Goal: Transaction & Acquisition: Book appointment/travel/reservation

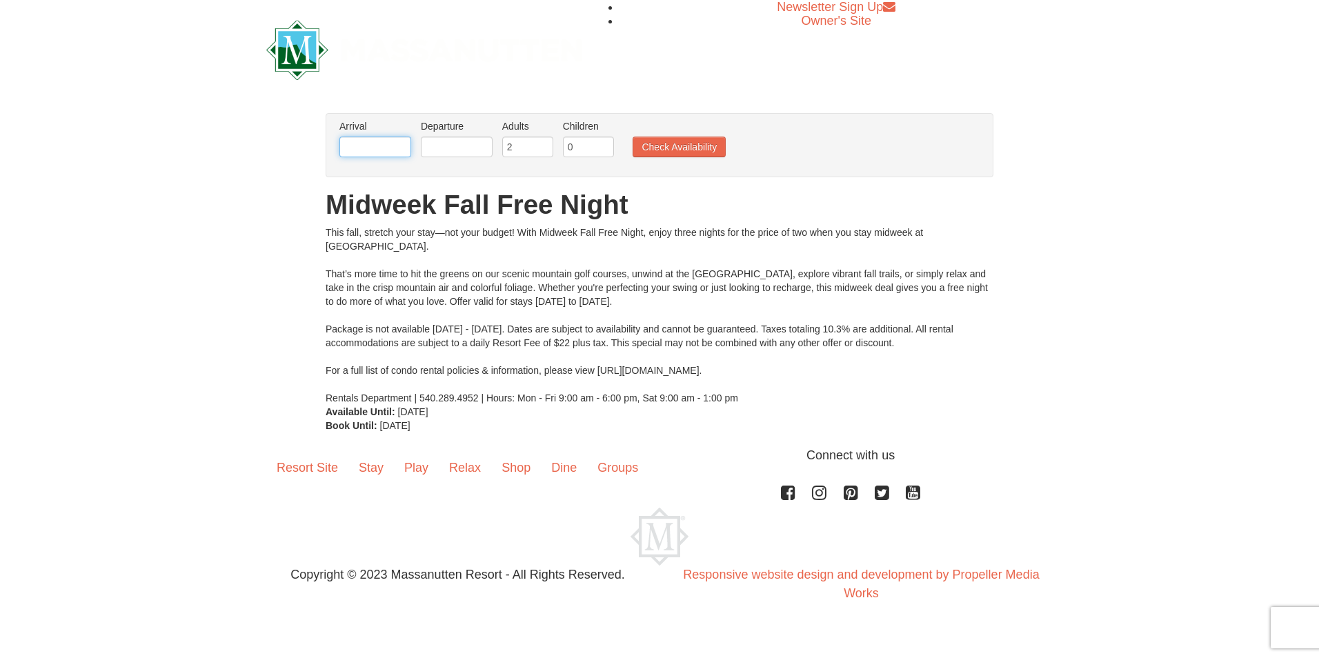
click at [397, 148] on input "text" at bounding box center [375, 147] width 72 height 21
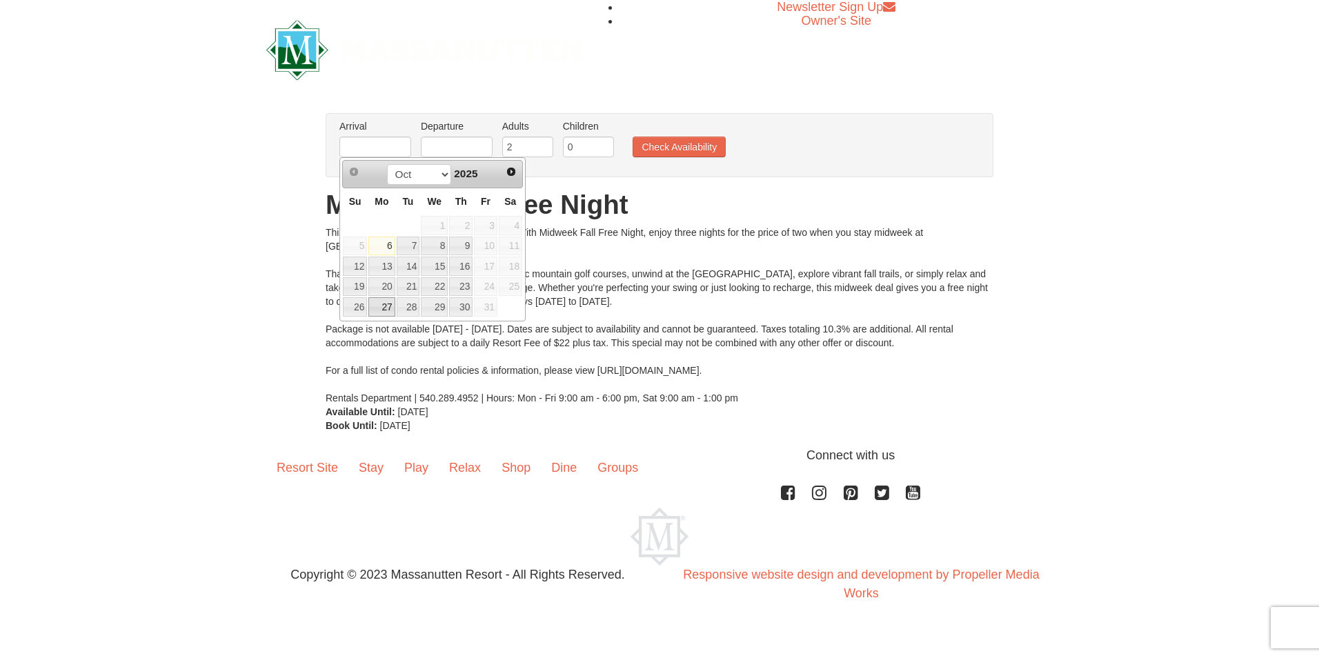
click at [383, 309] on link "27" at bounding box center [381, 306] width 26 height 19
type input "10/27/2025"
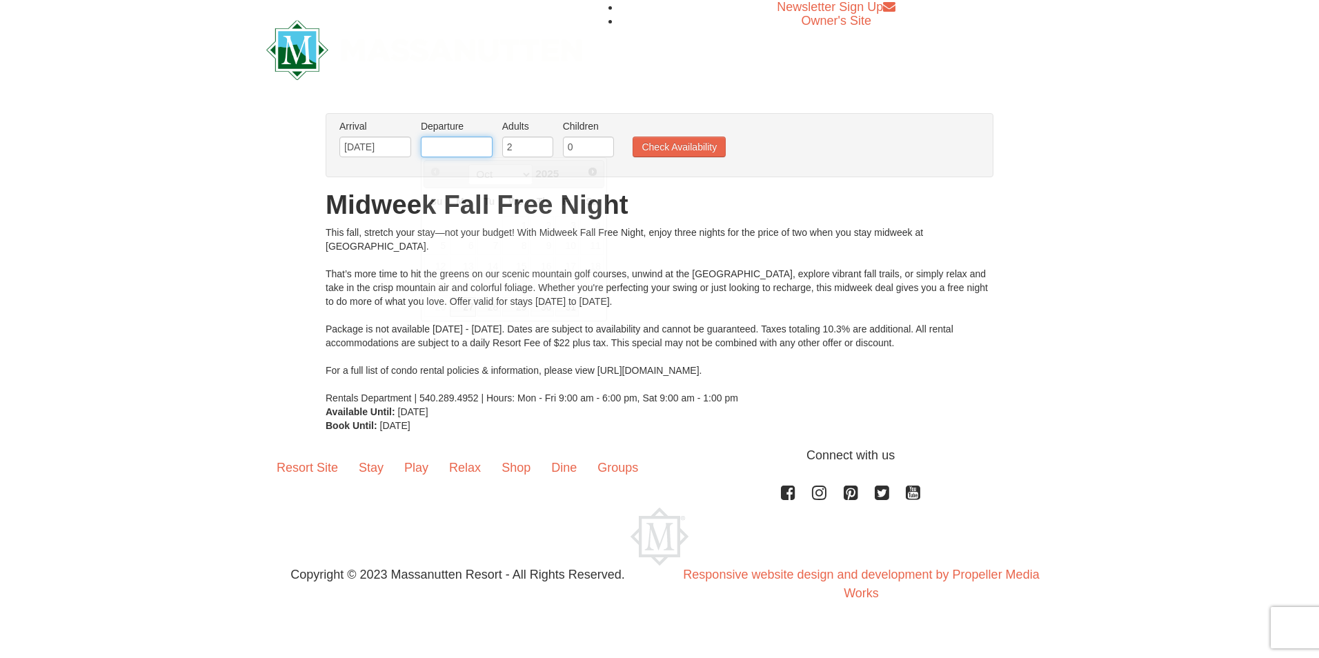
click at [473, 149] on input "text" at bounding box center [457, 147] width 72 height 21
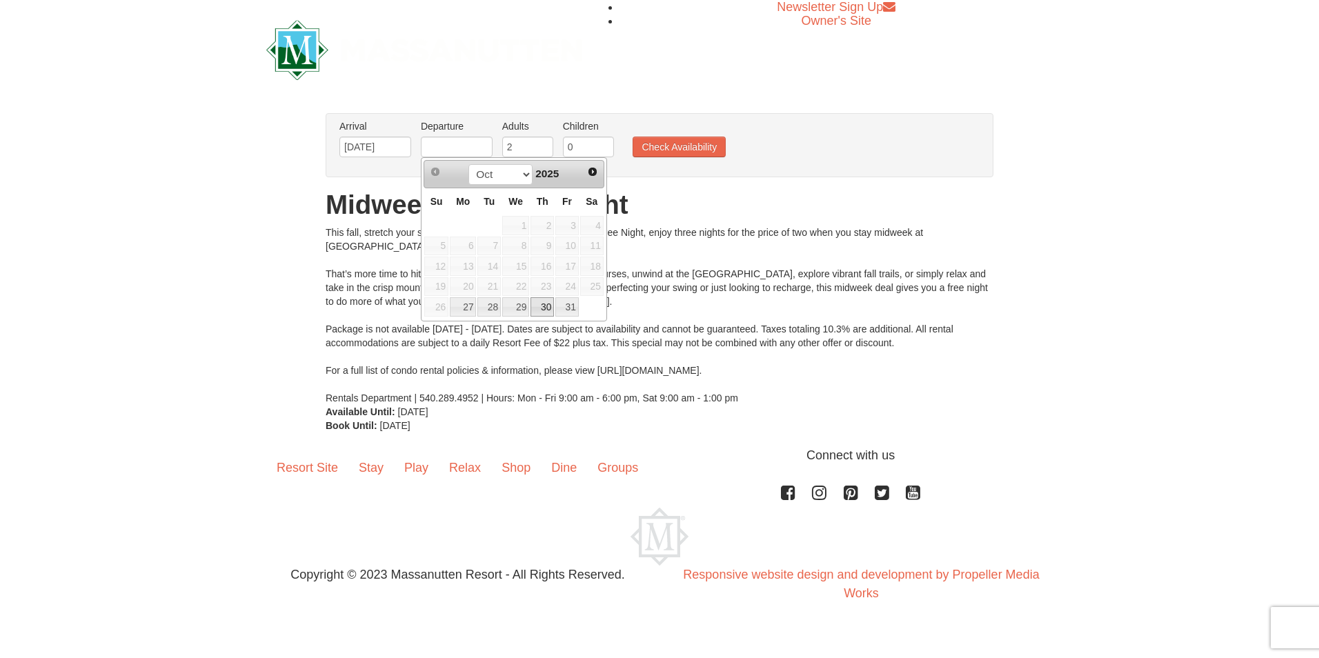
click at [537, 306] on link "30" at bounding box center [541, 306] width 23 height 19
type input "10/30/2025"
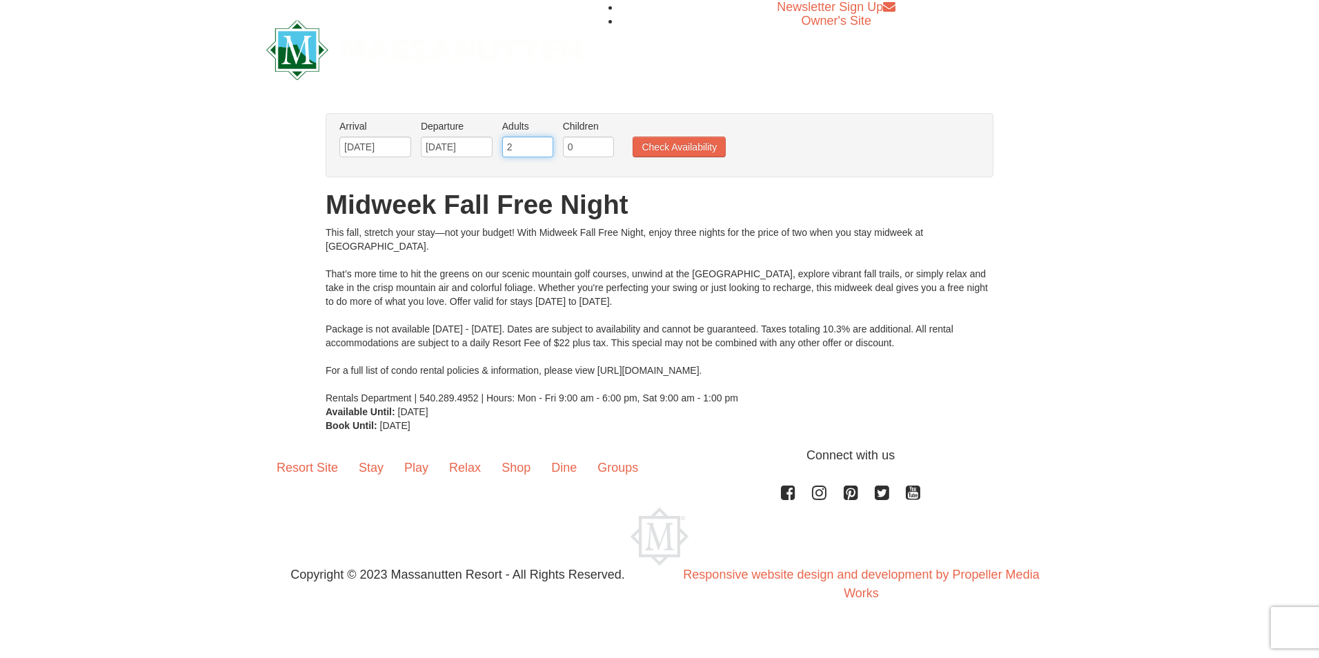
click at [505, 139] on input "2" at bounding box center [527, 147] width 51 height 21
click at [540, 141] on input "3" at bounding box center [527, 147] width 51 height 21
type input "4"
click at [541, 141] on input "4" at bounding box center [527, 147] width 51 height 21
click at [600, 138] on input "0" at bounding box center [588, 147] width 51 height 21
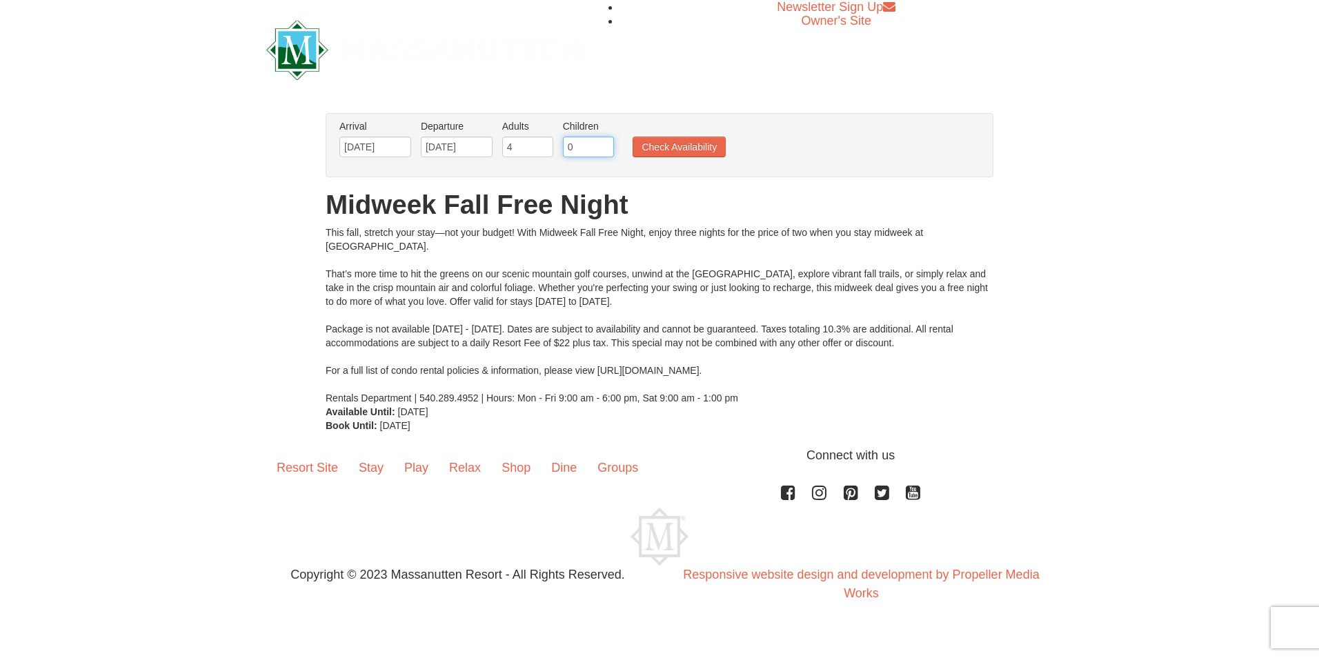
click at [602, 139] on input "0" at bounding box center [588, 147] width 51 height 21
type input "1"
click at [608, 142] on input "1" at bounding box center [588, 147] width 51 height 21
drag, startPoint x: 664, startPoint y: 146, endPoint x: 727, endPoint y: 110, distance: 72.3
click at [727, 110] on div "× From: To: Adults: 2 Children: 0 Change Arrival Please format dates MM/DD/YYYY…" at bounding box center [659, 272] width 1319 height 347
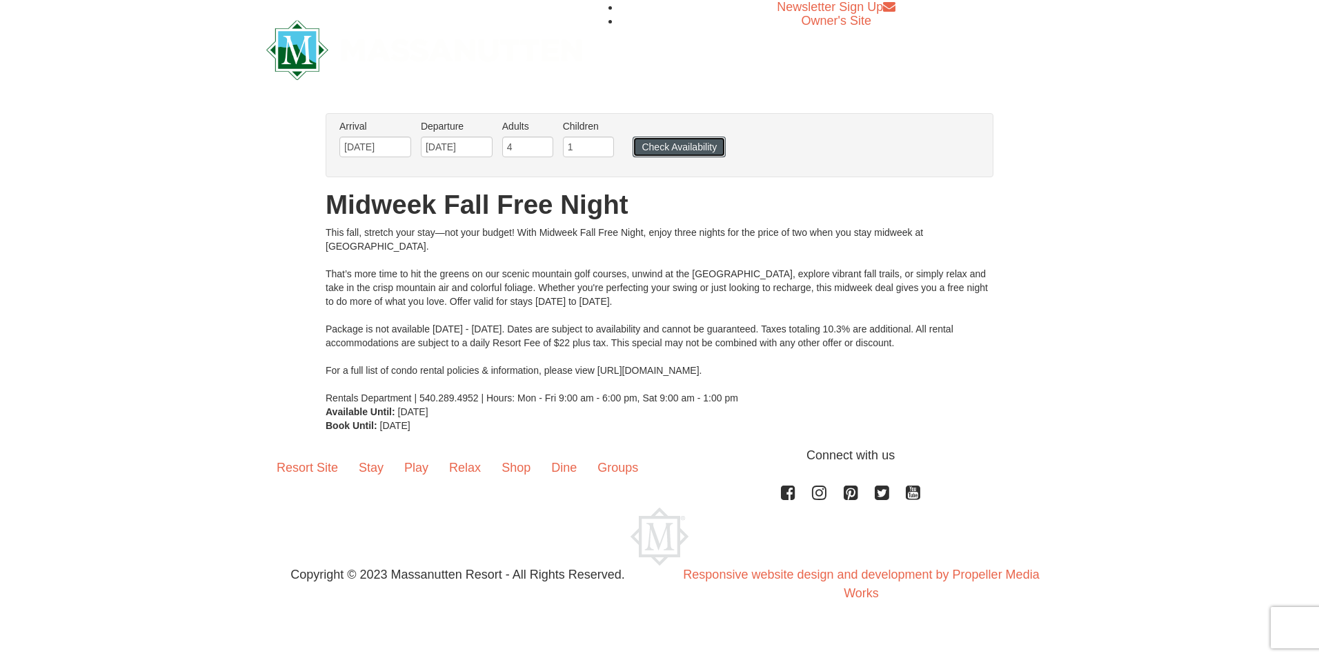
click at [680, 146] on button "Check Availability" at bounding box center [678, 147] width 93 height 21
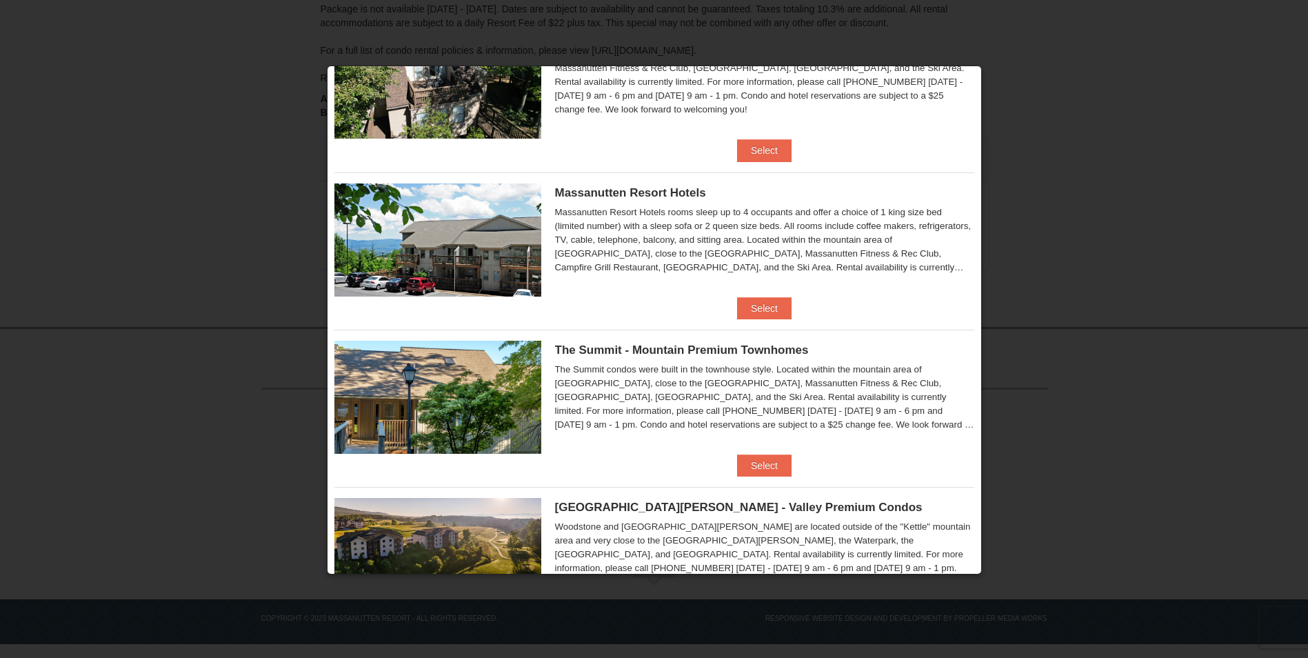
scroll to position [374, 0]
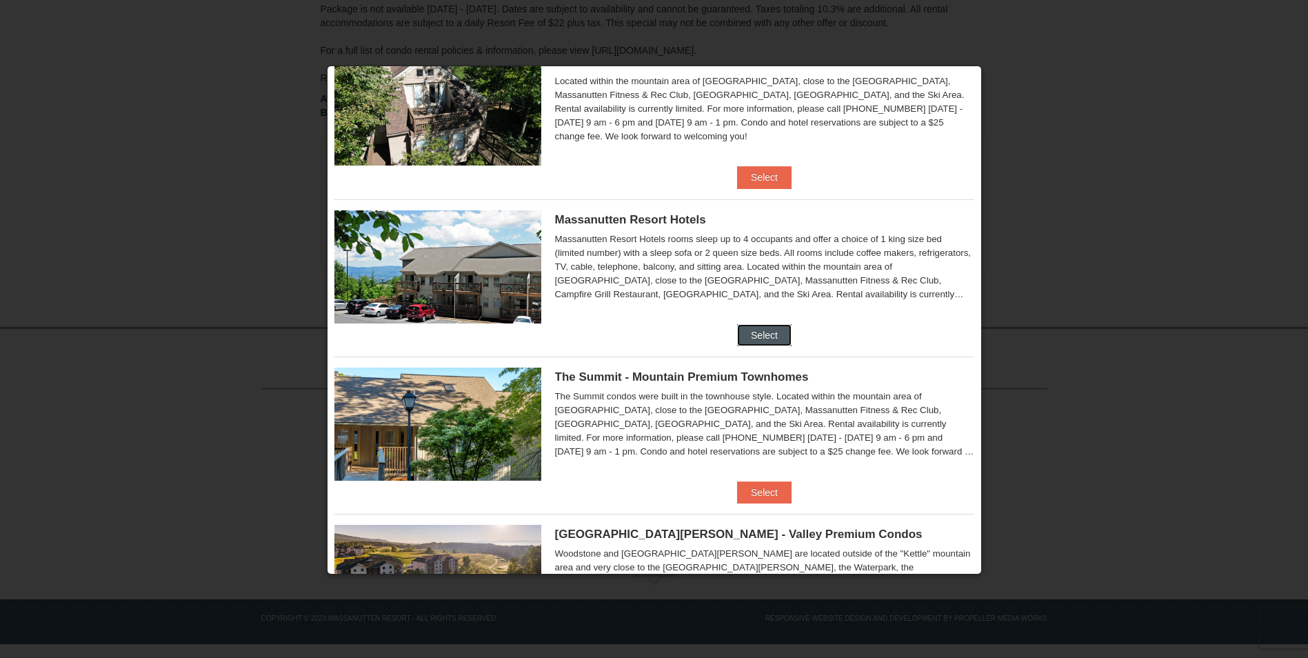
click at [758, 337] on button "Select" at bounding box center [764, 335] width 54 height 22
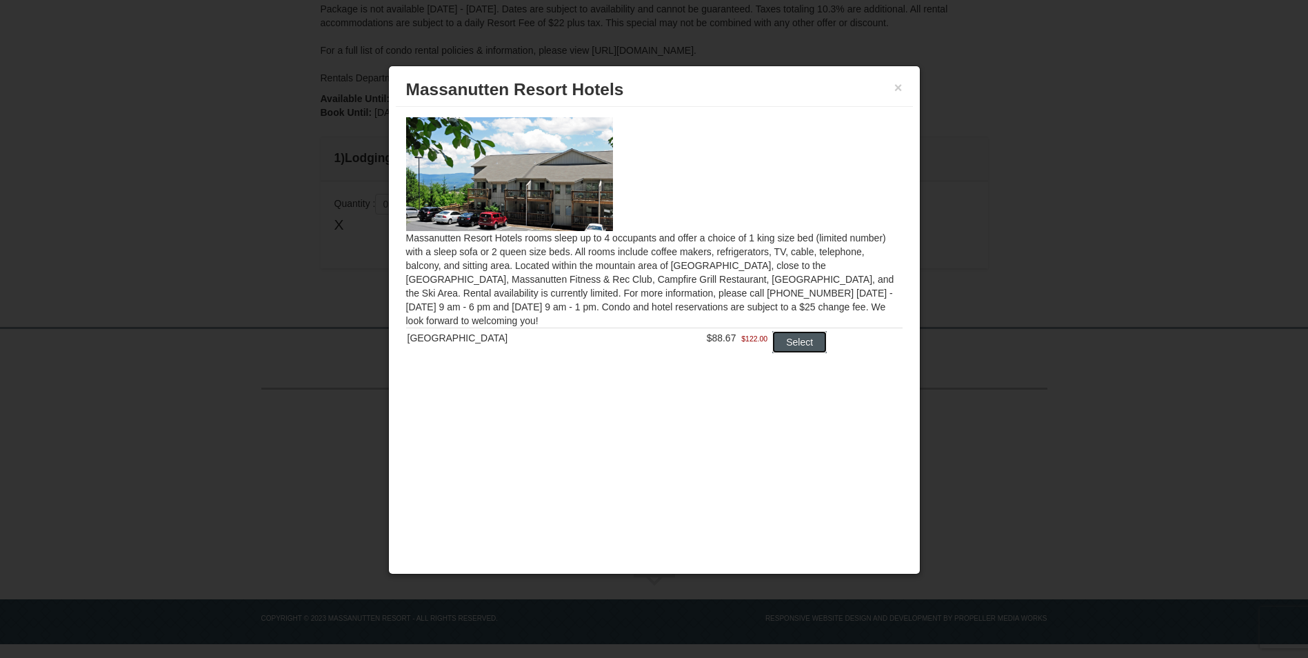
click at [788, 347] on button "Select" at bounding box center [799, 342] width 54 height 22
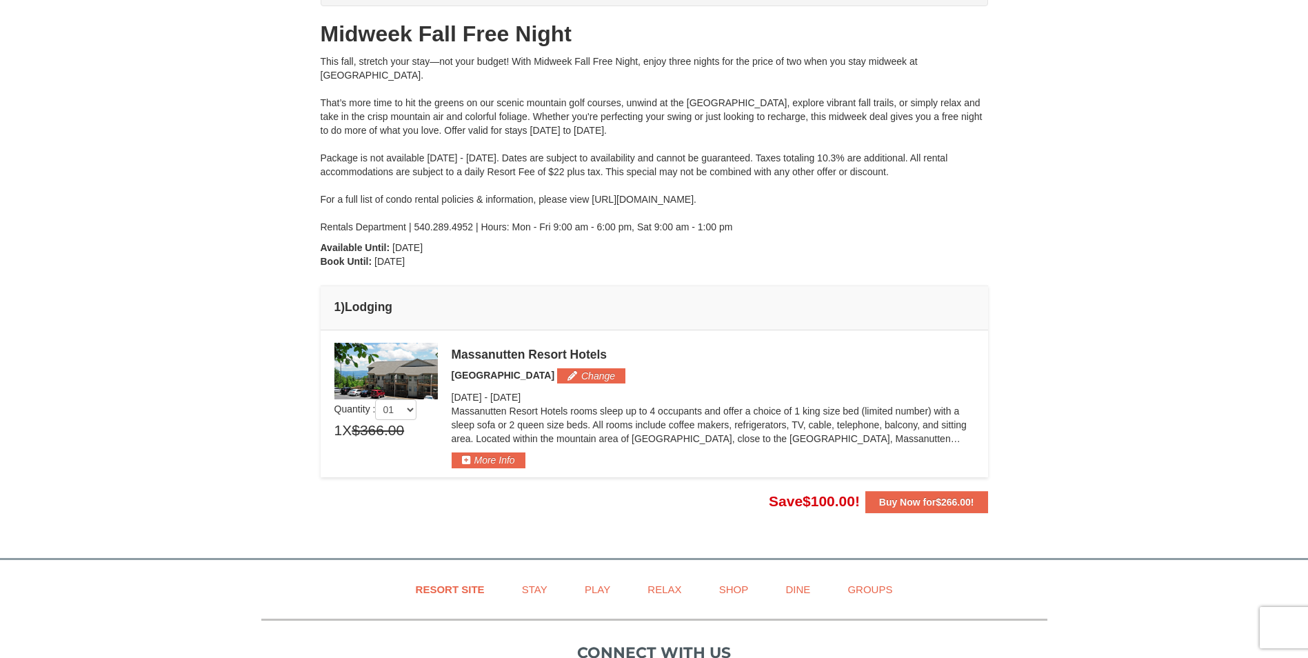
scroll to position [79, 0]
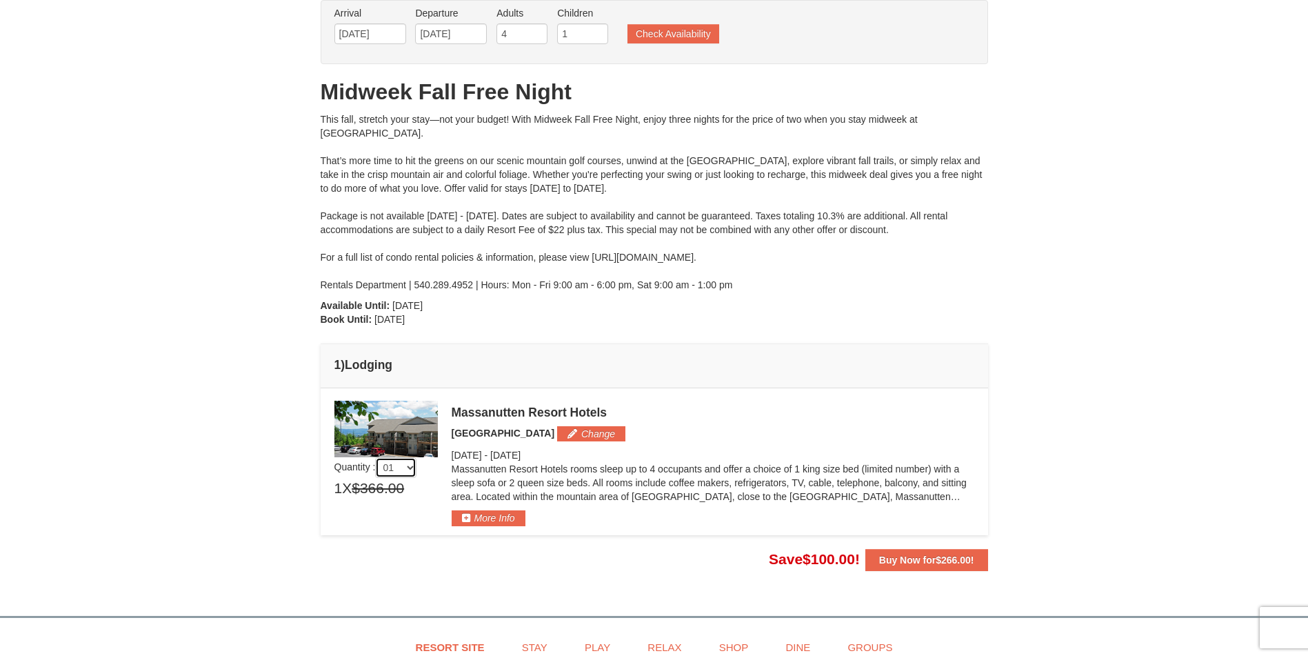
click at [412, 469] on select "01 02 03 04 05" at bounding box center [395, 467] width 41 height 21
select select "2"
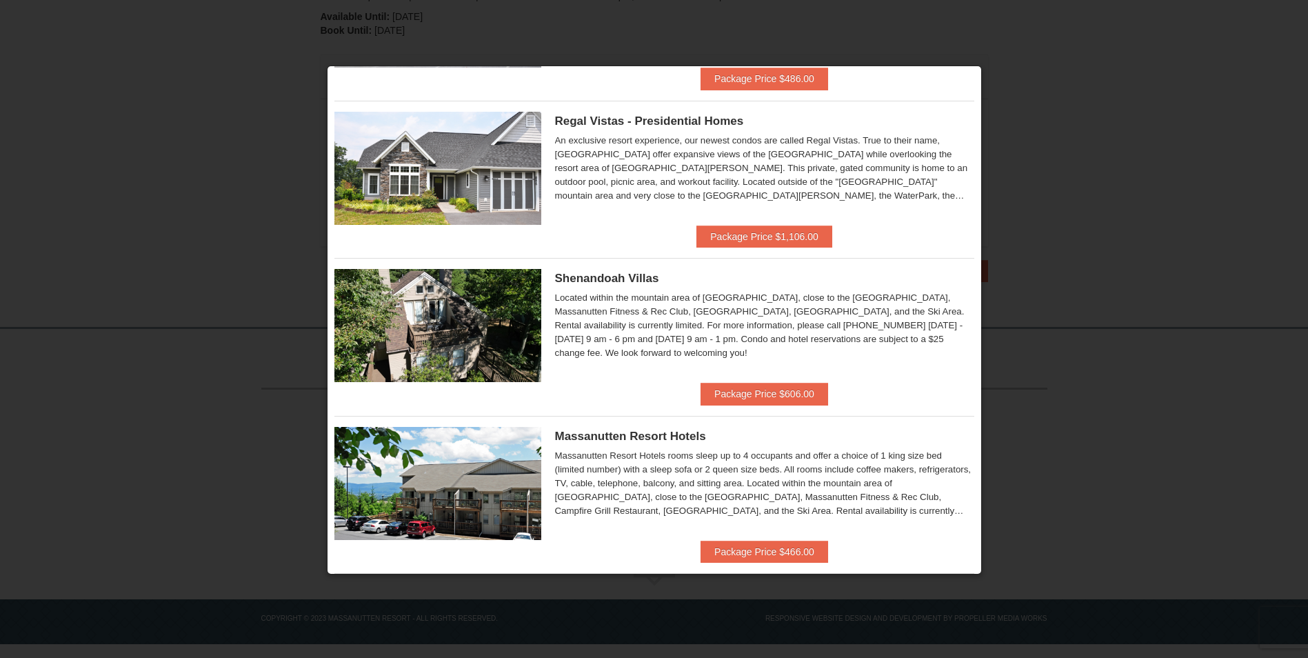
scroll to position [345, 0]
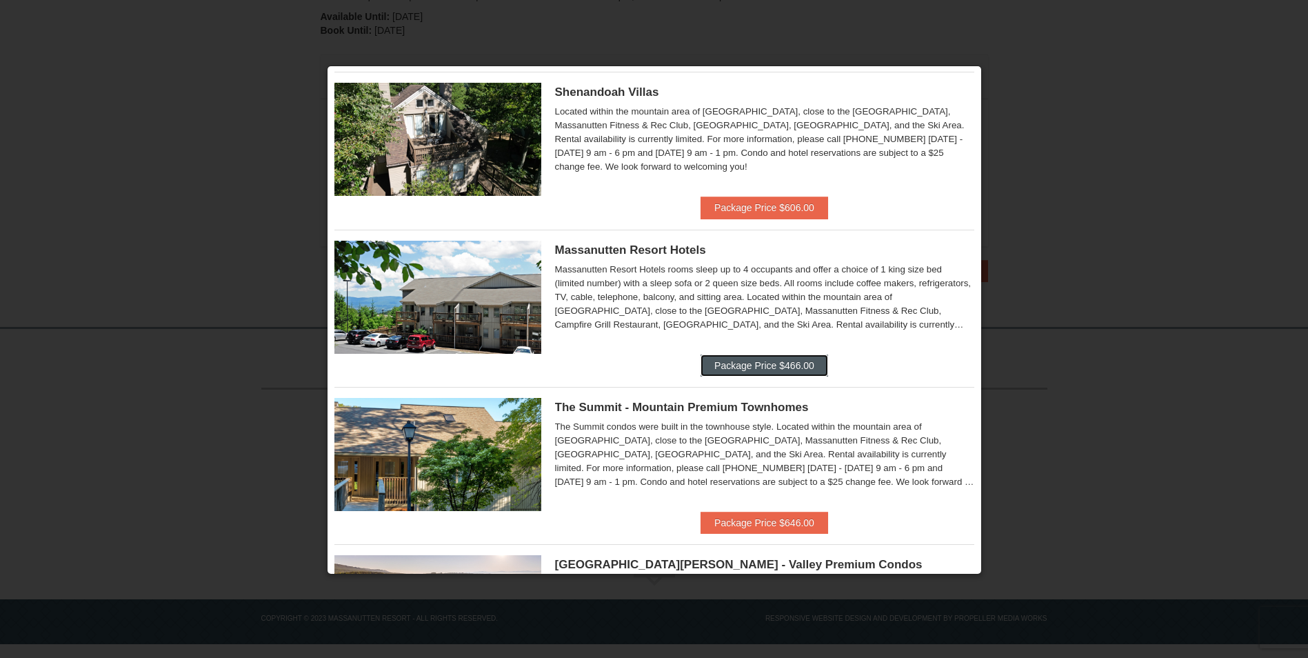
click at [805, 363] on button "Package Price $466.00" at bounding box center [765, 366] width 128 height 22
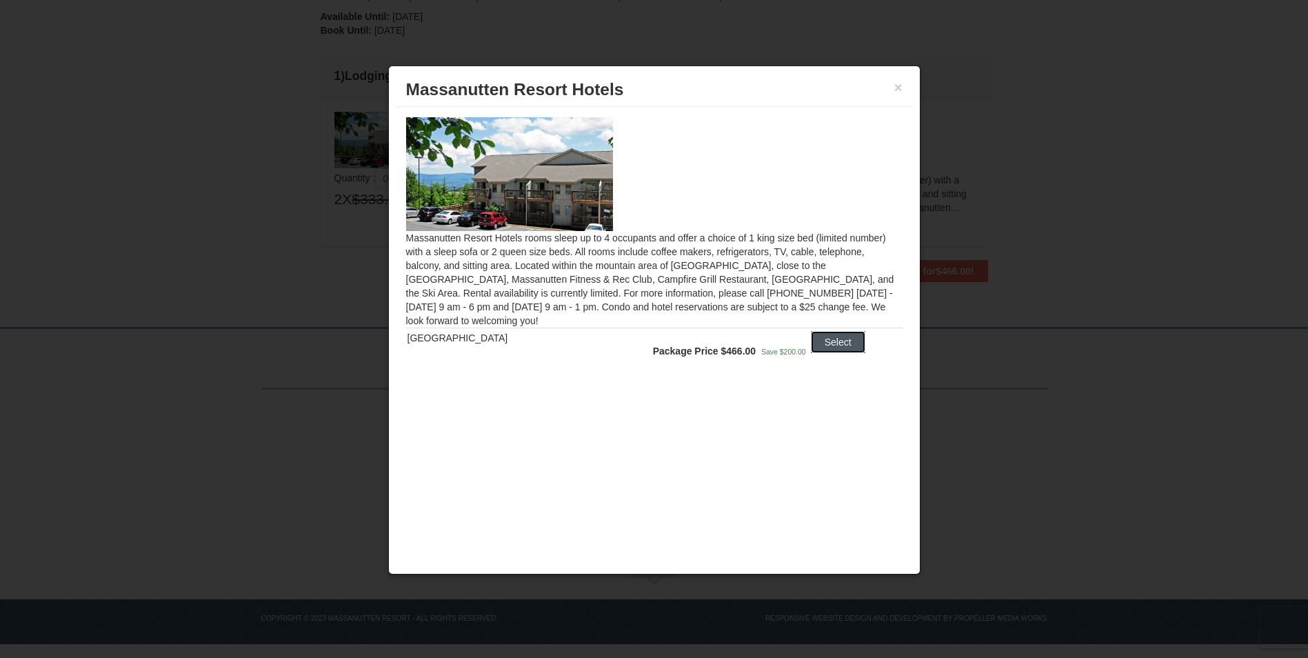
click at [811, 346] on button "Select" at bounding box center [838, 342] width 54 height 22
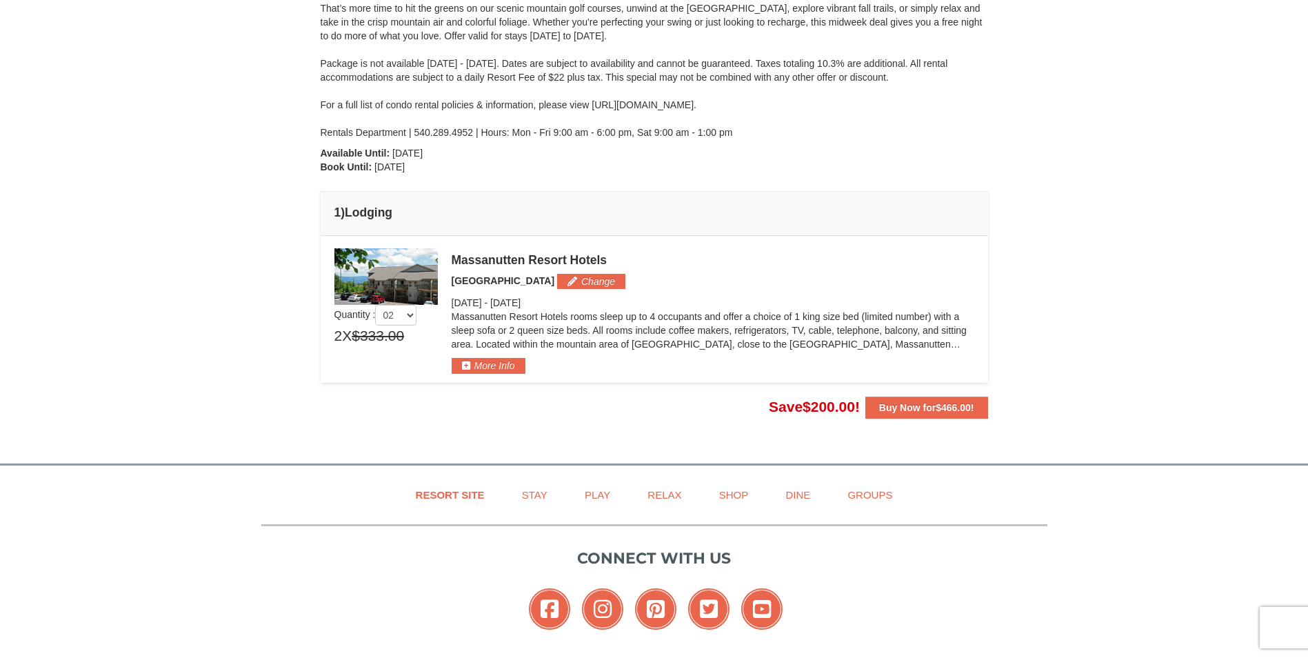
scroll to position [230, 0]
click at [586, 281] on button "Change" at bounding box center [591, 282] width 68 height 15
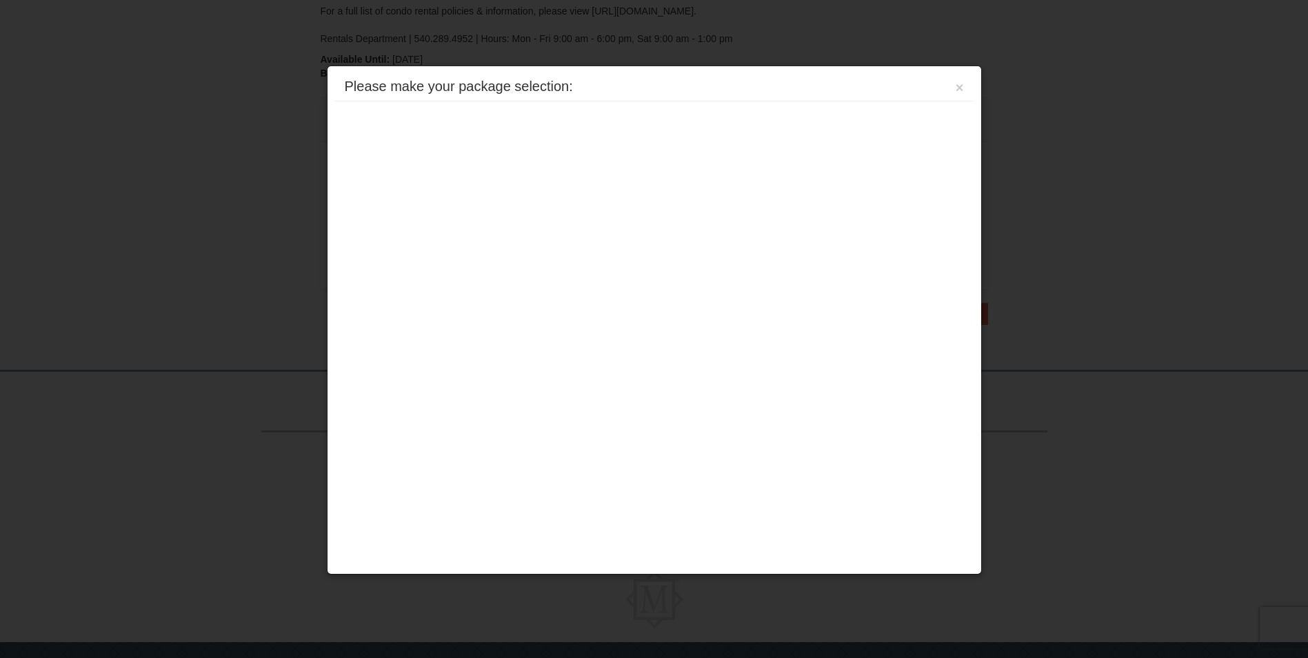
scroll to position [368, 0]
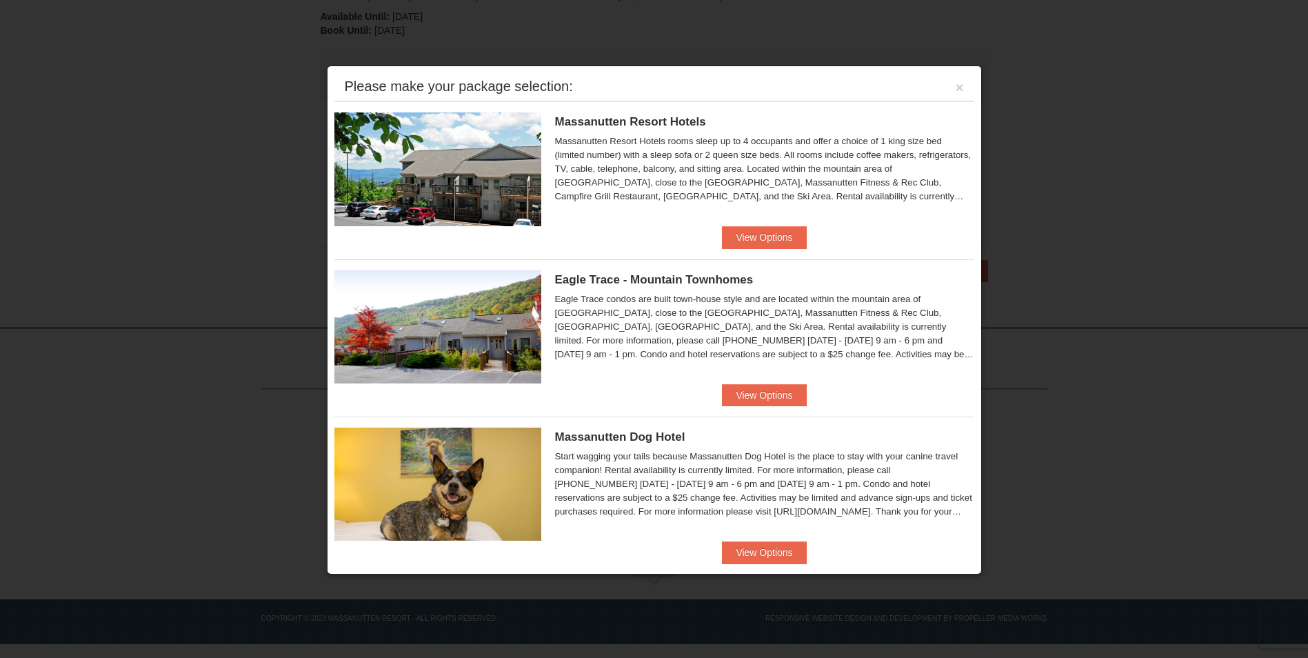
drag, startPoint x: 939, startPoint y: 83, endPoint x: 946, endPoint y: 84, distance: 6.9
click at [941, 83] on div "Please make your package selection: ×" at bounding box center [655, 87] width 640 height 28
click at [956, 88] on button "×" at bounding box center [960, 88] width 8 height 14
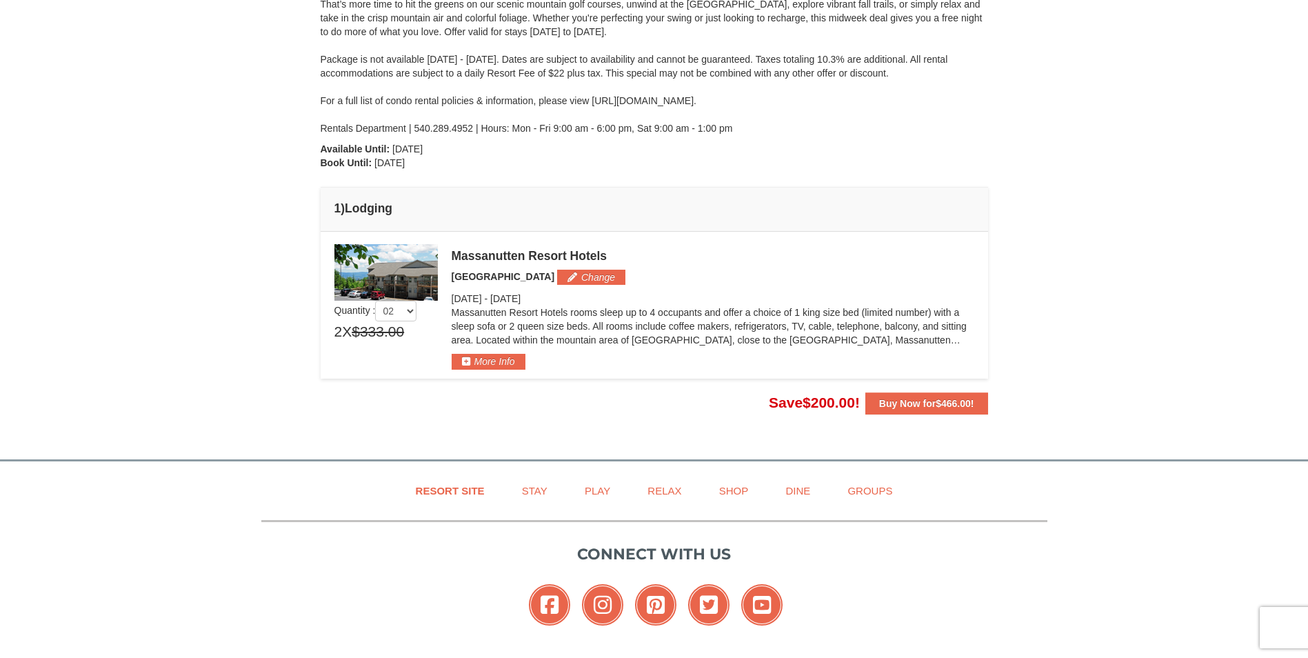
scroll to position [230, 0]
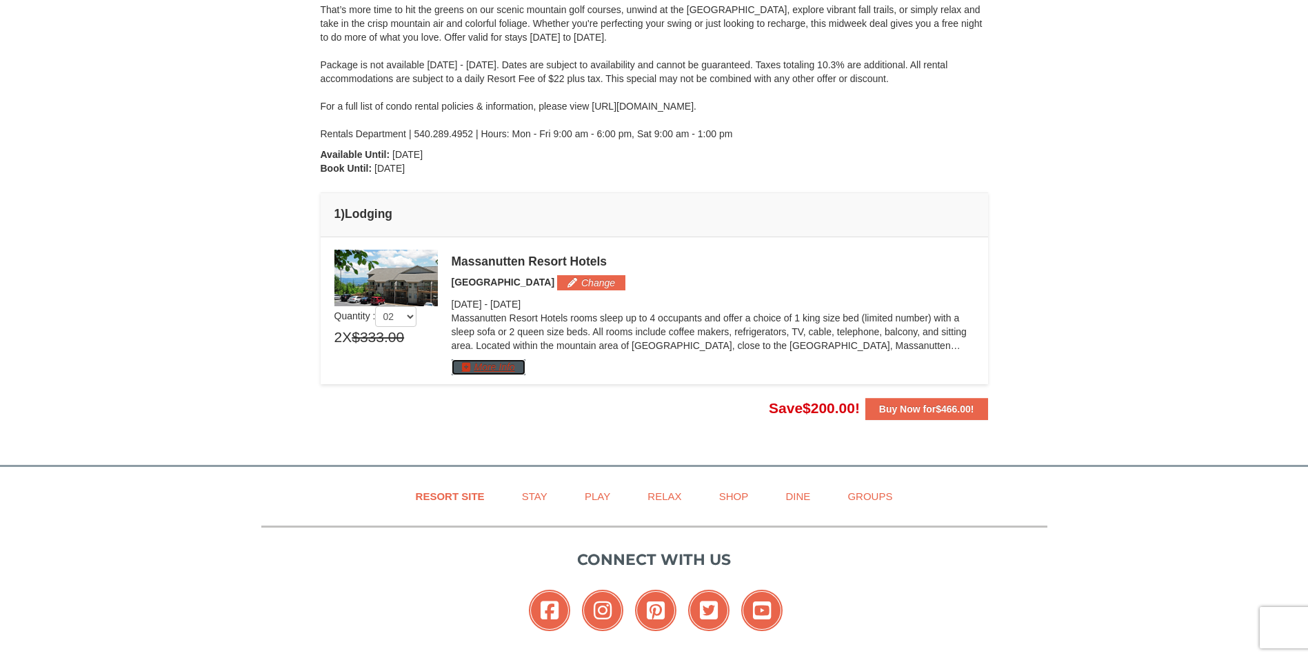
click at [510, 360] on button "More Info" at bounding box center [489, 366] width 74 height 15
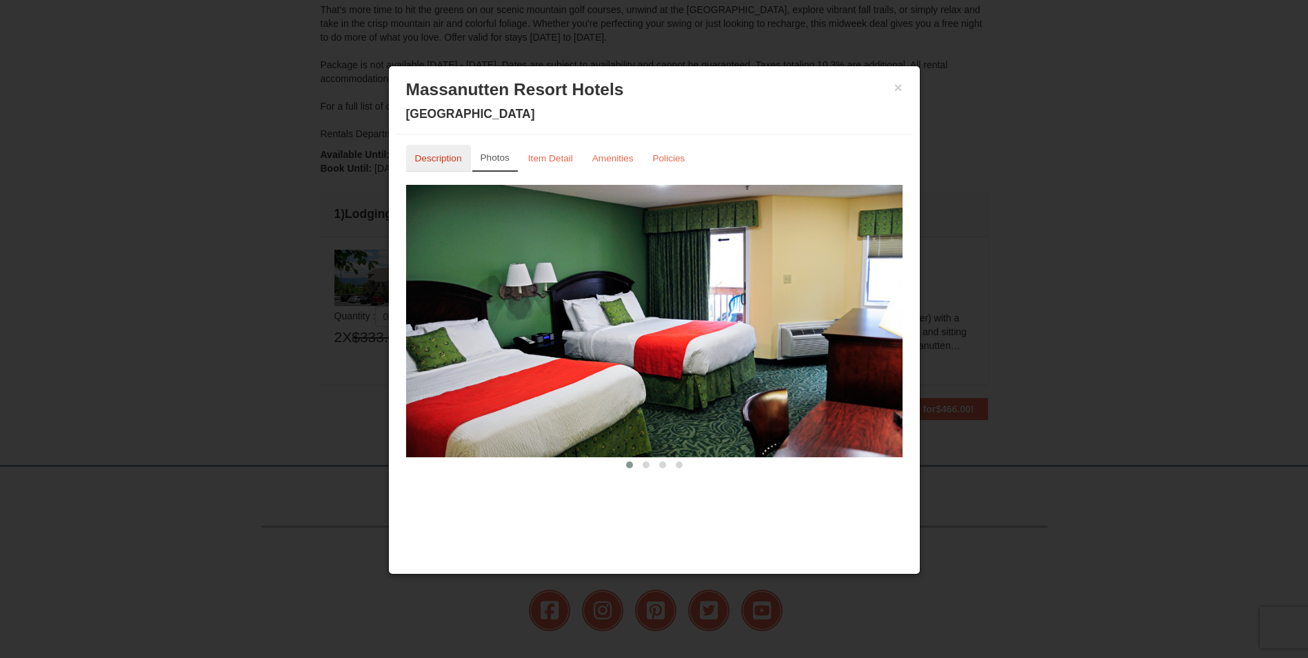
click at [439, 160] on small "Description" at bounding box center [438, 158] width 47 height 10
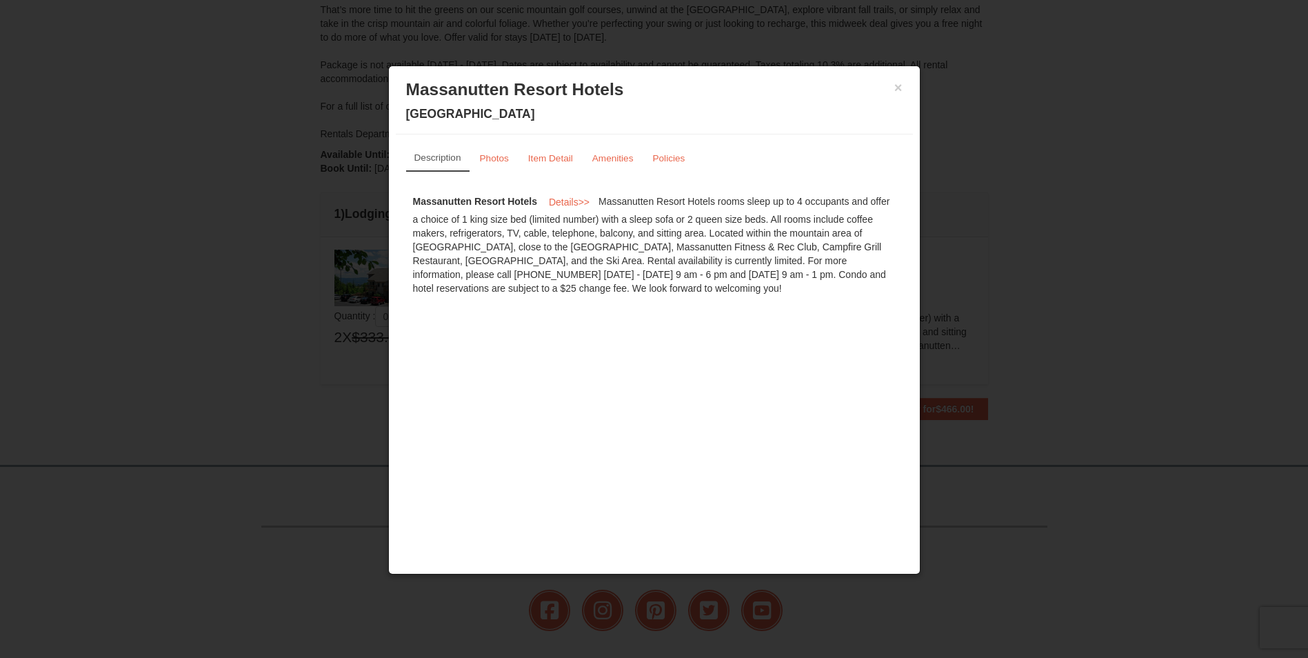
click at [903, 81] on div "× Massanutten Resort Hotels [GEOGRAPHIC_DATA]" at bounding box center [654, 103] width 517 height 61
click at [553, 159] on small "Item Detail" at bounding box center [550, 158] width 45 height 10
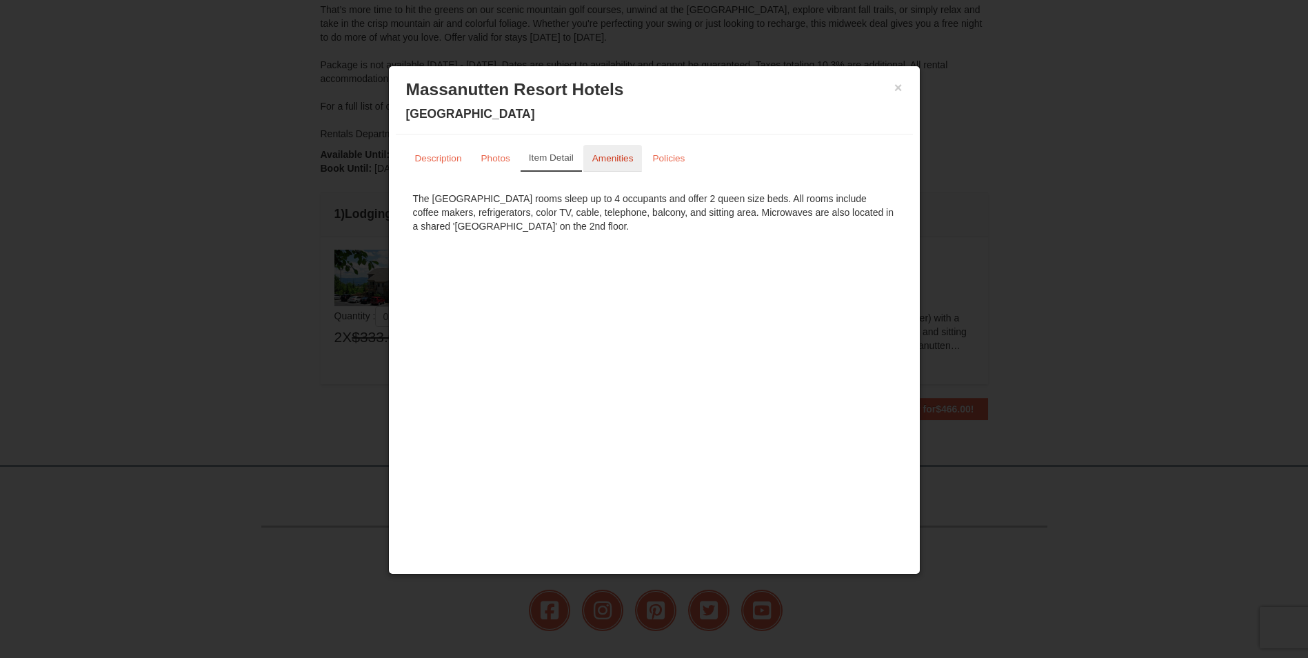
click at [604, 154] on small "Amenities" at bounding box center [612, 158] width 41 height 10
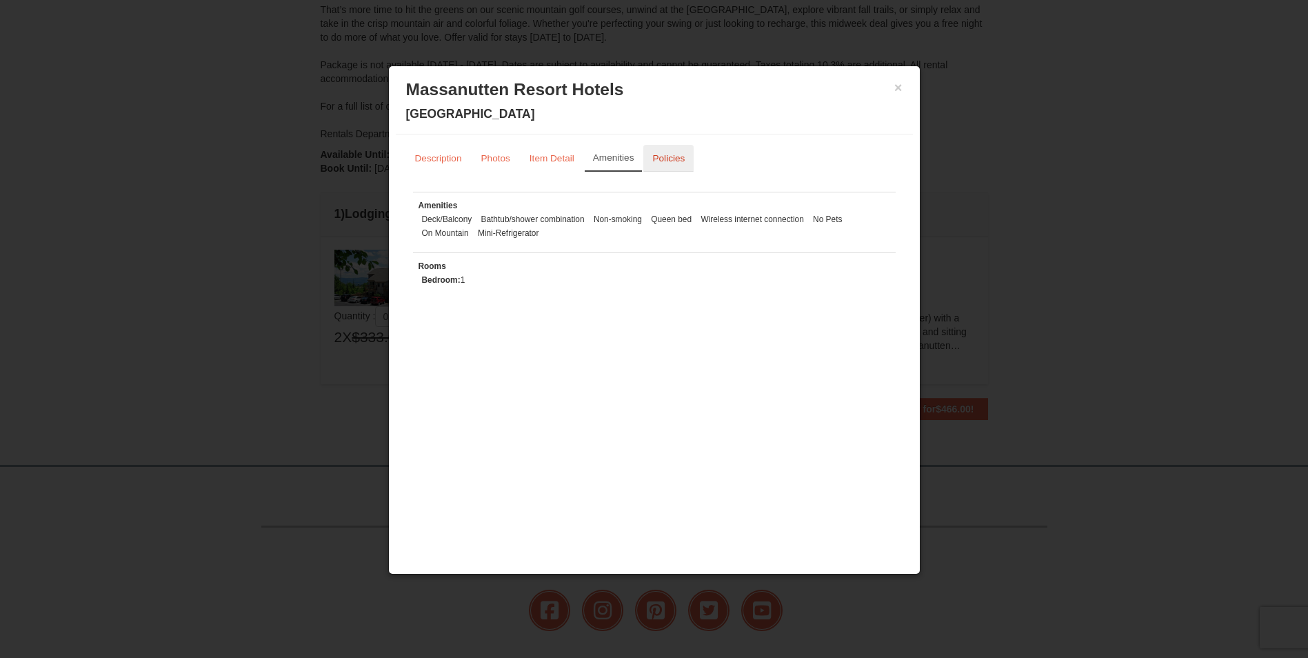
click at [675, 157] on small "Policies" at bounding box center [668, 158] width 32 height 10
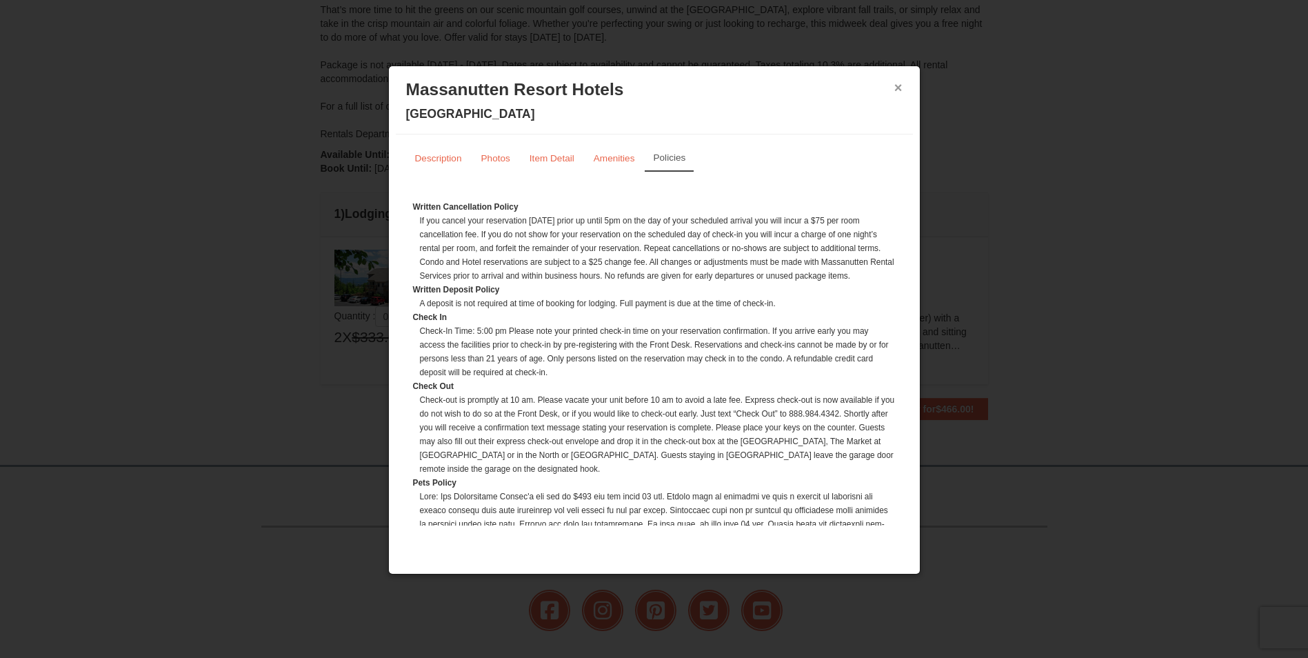
click at [903, 83] on div "× Massanutten Resort Hotels [GEOGRAPHIC_DATA]" at bounding box center [654, 103] width 517 height 61
click at [895, 88] on button "×" at bounding box center [899, 88] width 8 height 14
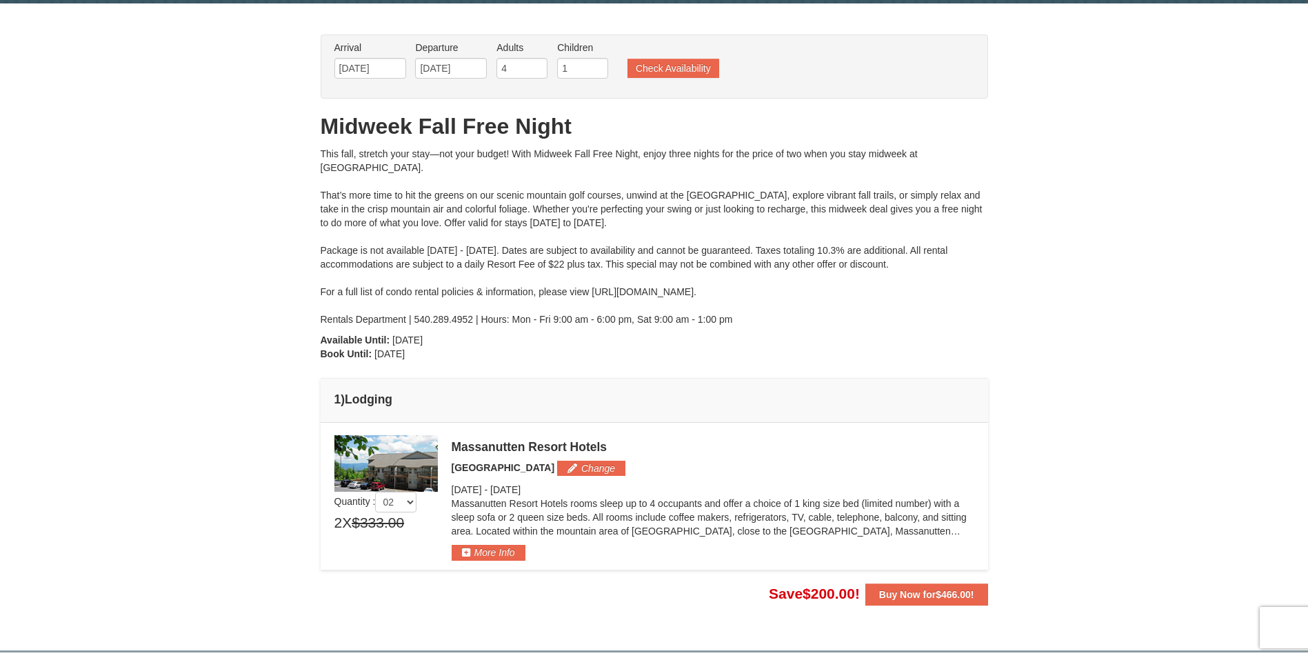
scroll to position [69, 0]
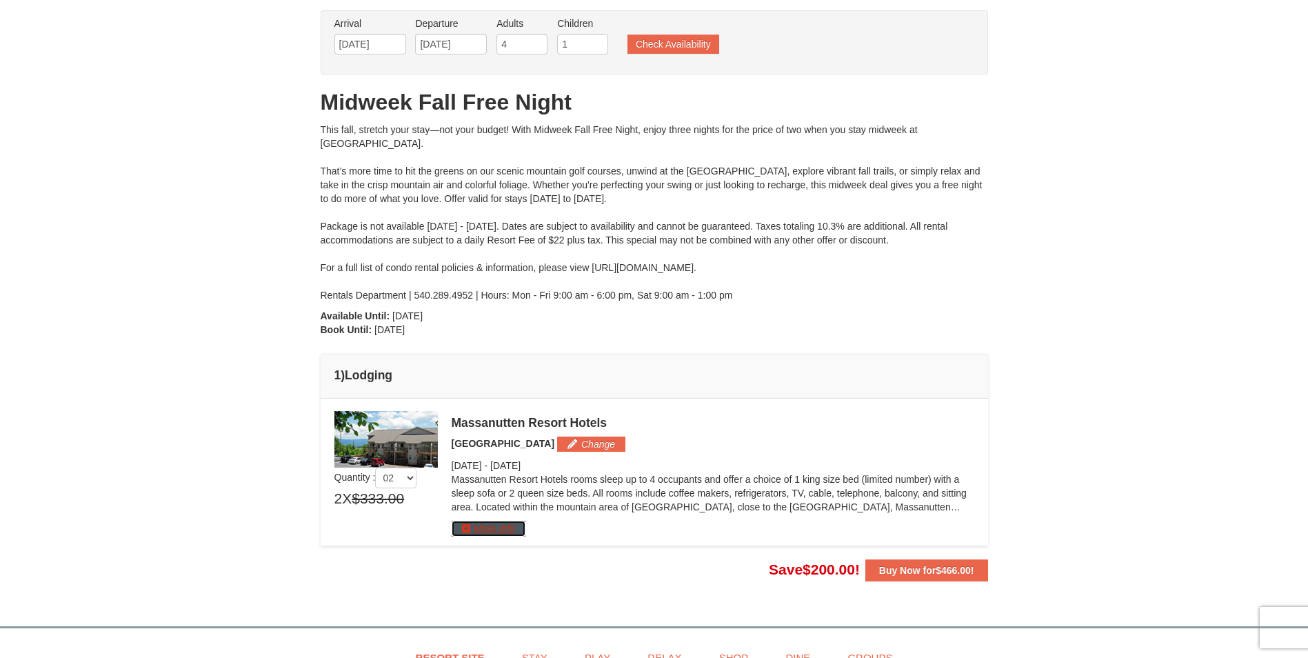
click at [510, 526] on button "More Info" at bounding box center [489, 528] width 74 height 15
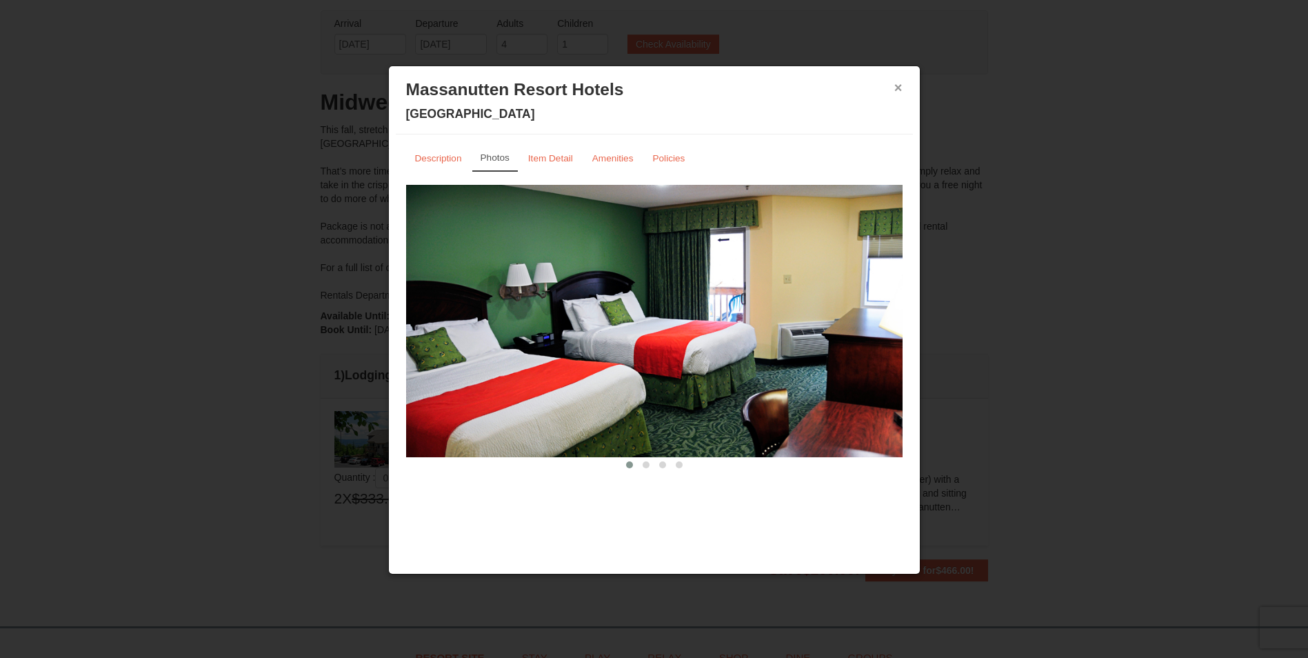
click at [899, 83] on button "×" at bounding box center [899, 88] width 8 height 14
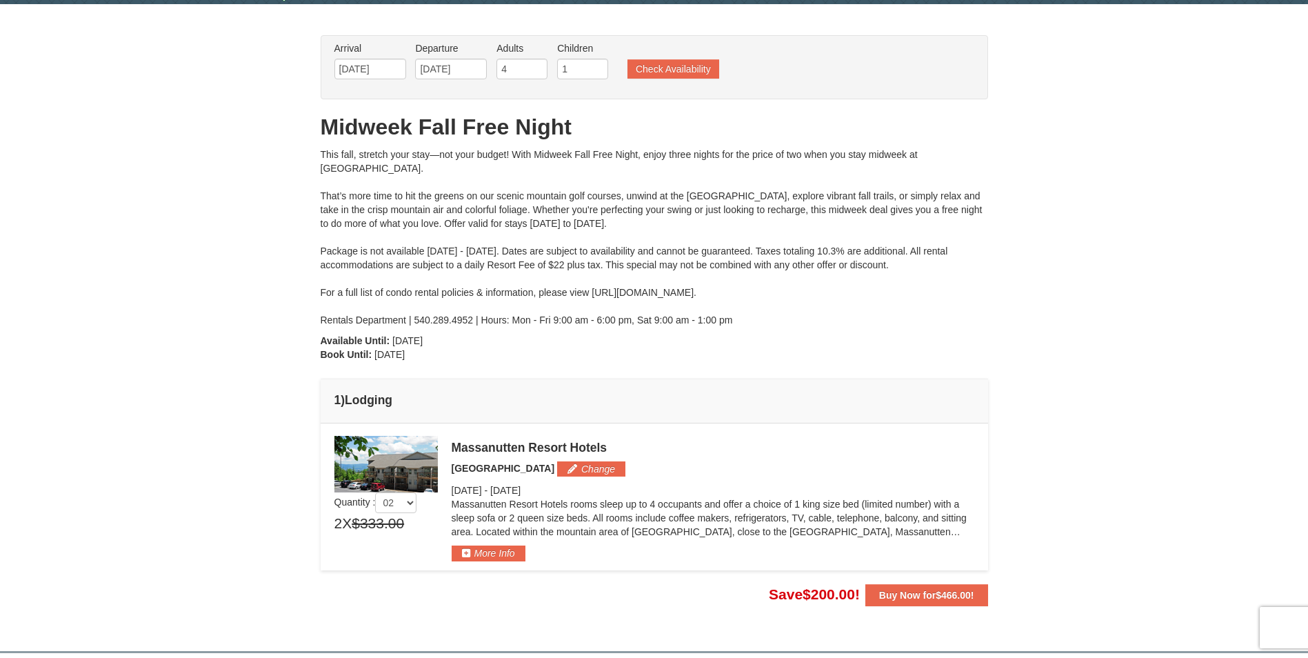
scroll to position [0, 0]
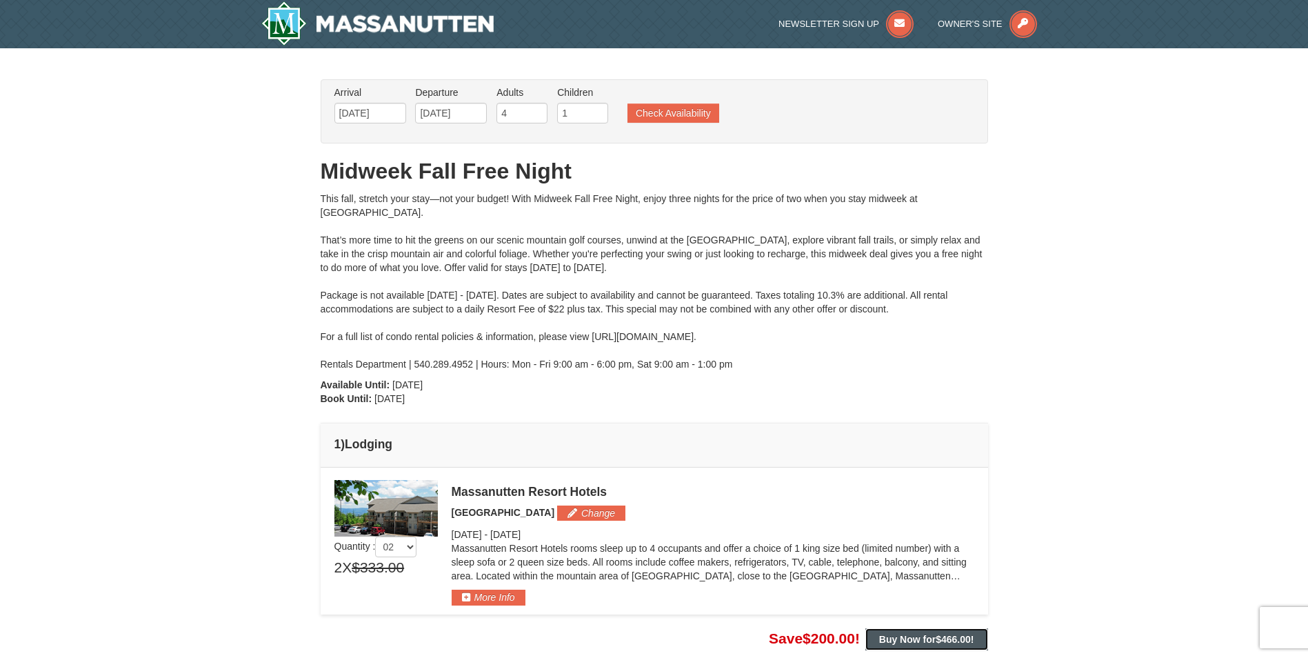
click at [907, 639] on strong "Buy Now for $466.00 !" at bounding box center [926, 639] width 95 height 11
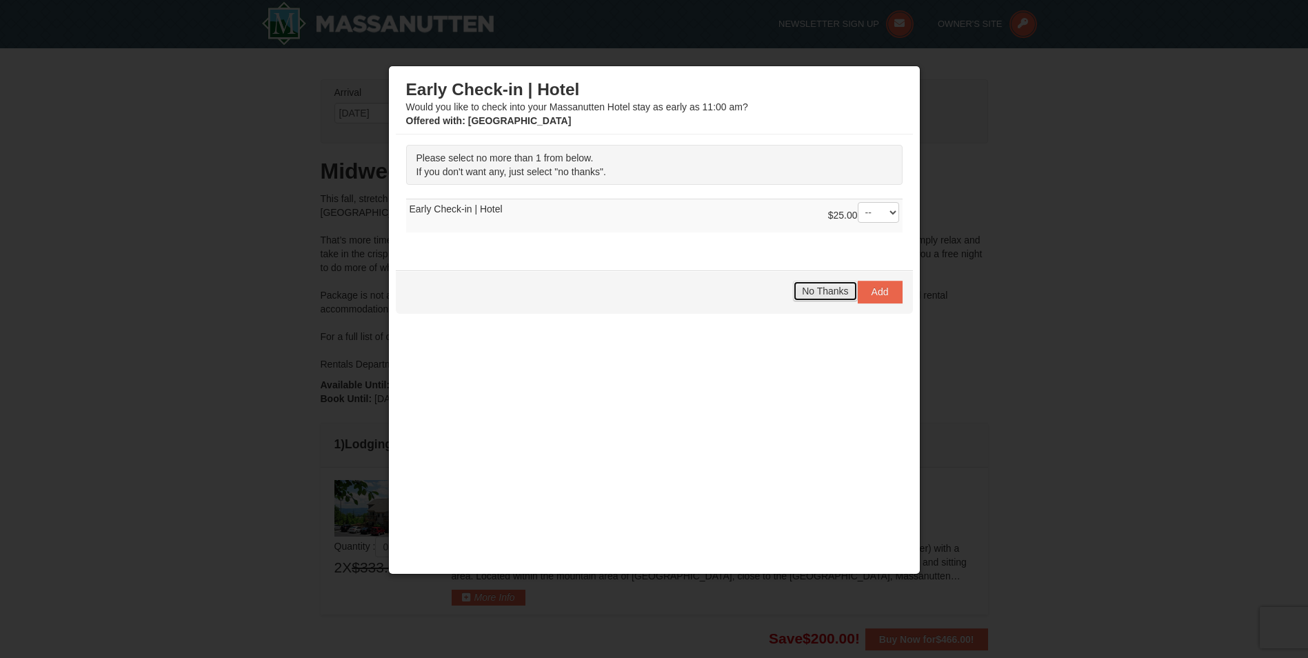
click at [837, 295] on span "No Thanks" at bounding box center [825, 291] width 46 height 11
click at [892, 212] on select "-- 01" at bounding box center [878, 212] width 41 height 21
click at [858, 202] on select "-- 01" at bounding box center [878, 212] width 41 height 21
click at [892, 212] on select "-- 01" at bounding box center [878, 212] width 41 height 21
click at [858, 202] on select "-- 01" at bounding box center [878, 212] width 41 height 21
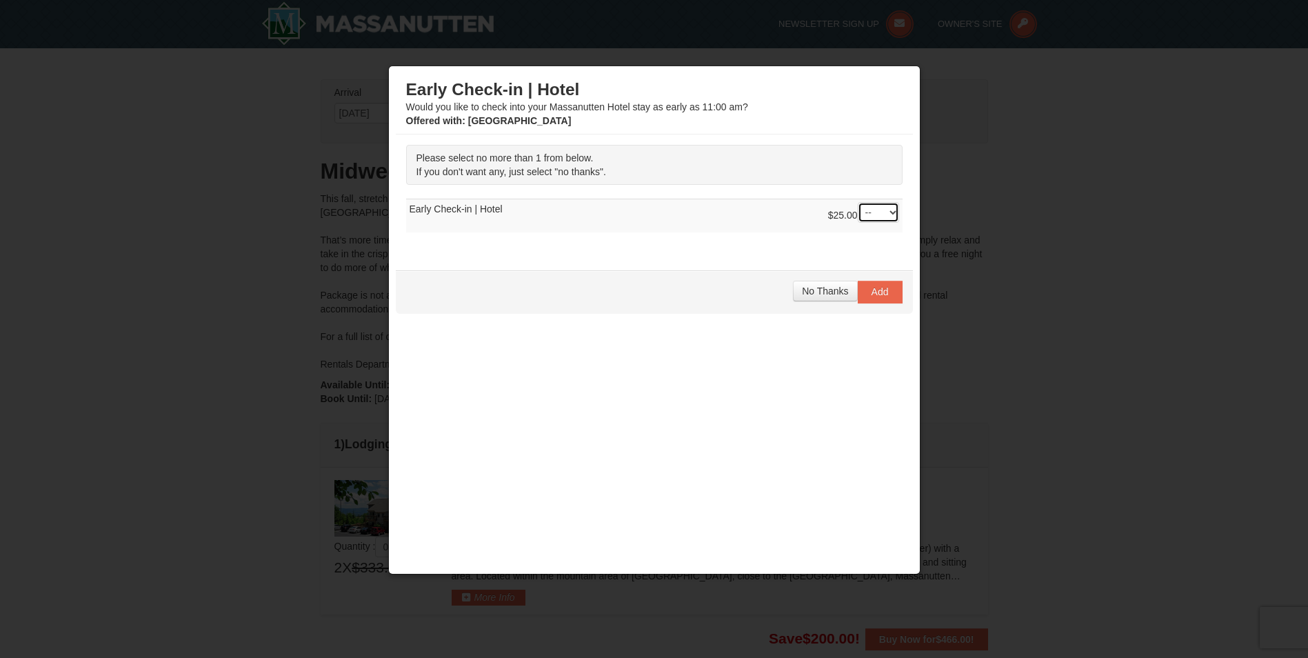
click at [891, 212] on select "-- 01" at bounding box center [878, 212] width 41 height 21
select select "1"
click at [858, 202] on select "-- 01" at bounding box center [878, 212] width 41 height 21
click at [817, 289] on span "No Thanks" at bounding box center [825, 291] width 46 height 11
